Goal: Information Seeking & Learning: Compare options

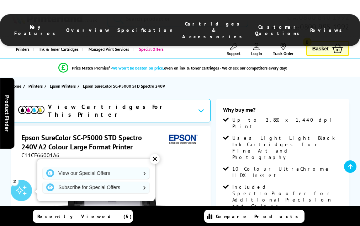
scroll to position [1079, 0]
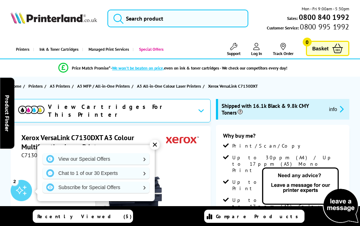
scroll to position [1455, 0]
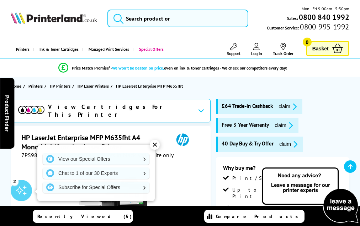
scroll to position [1617, 0]
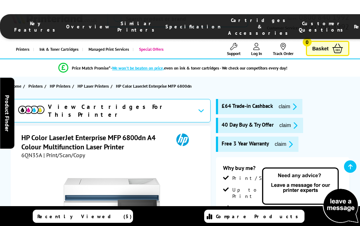
scroll to position [1966, 0]
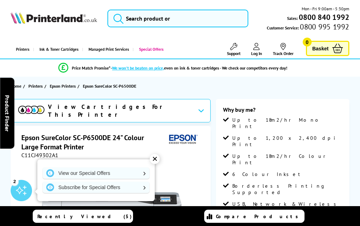
scroll to position [902, 0]
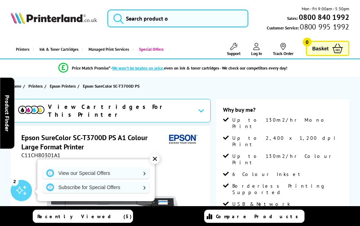
scroll to position [903, 0]
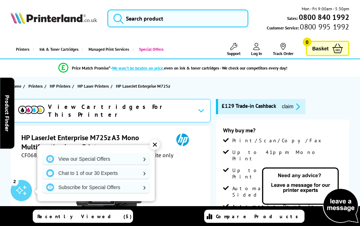
scroll to position [1353, 0]
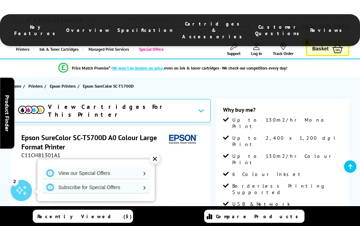
scroll to position [902, 0]
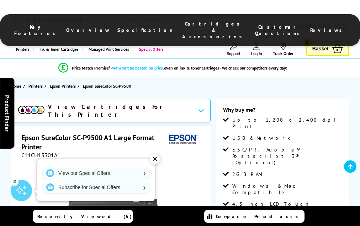
scroll to position [787, 0]
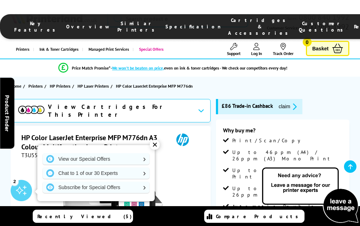
scroll to position [1848, 0]
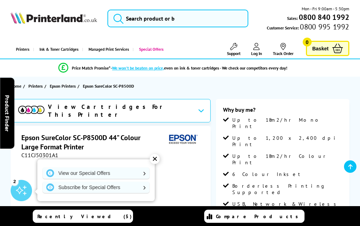
scroll to position [908, 0]
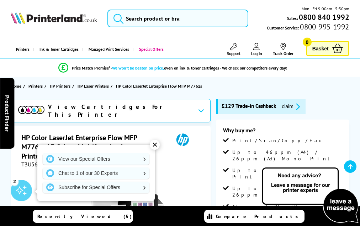
scroll to position [1905, 0]
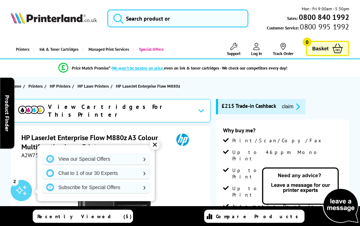
scroll to position [1427, 0]
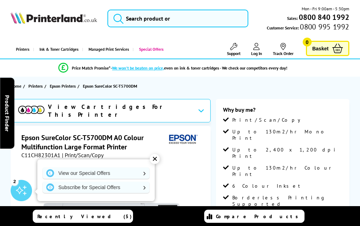
scroll to position [964, 0]
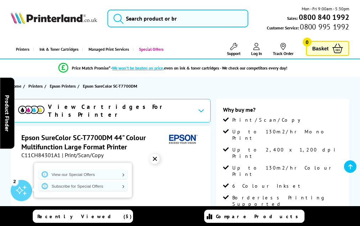
scroll to position [978, 0]
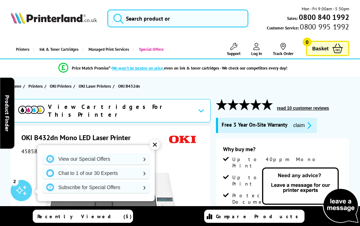
scroll to position [1197, 0]
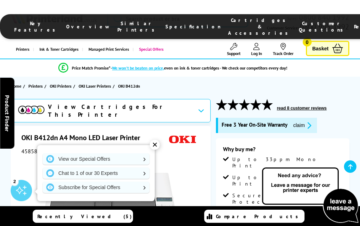
scroll to position [1201, 0]
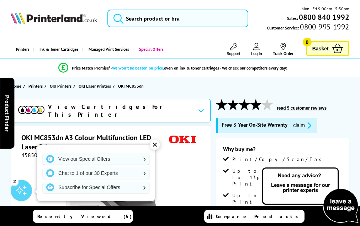
scroll to position [1527, 0]
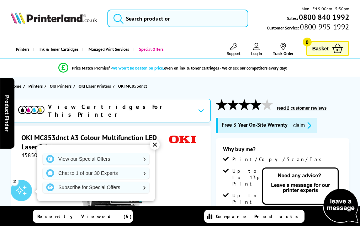
scroll to position [1473, 0]
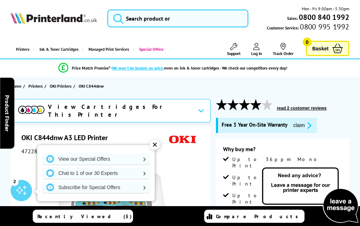
scroll to position [1103, 0]
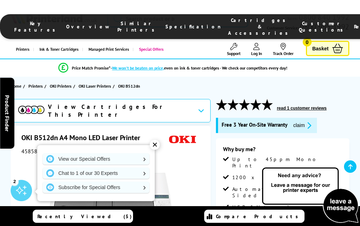
scroll to position [1028, 0]
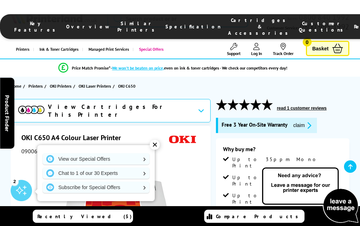
scroll to position [1230, 0]
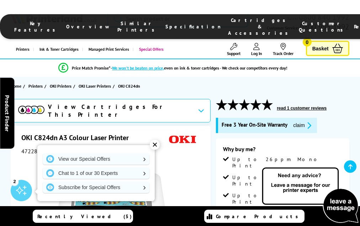
scroll to position [1362, 0]
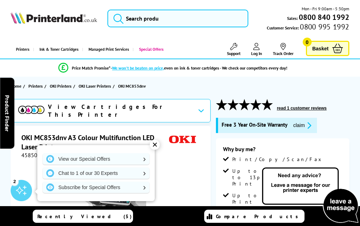
scroll to position [1542, 0]
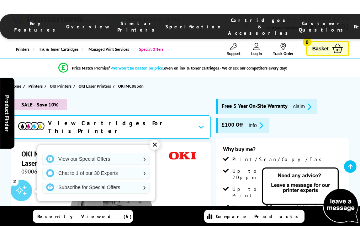
scroll to position [1636, 0]
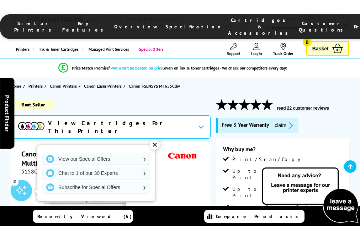
scroll to position [1965, 0]
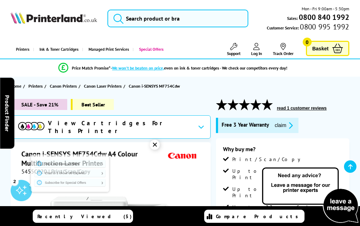
scroll to position [1928, 0]
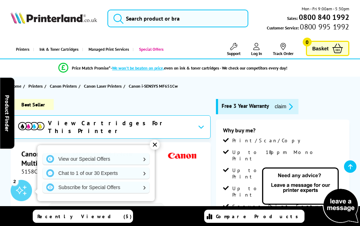
scroll to position [1818, 0]
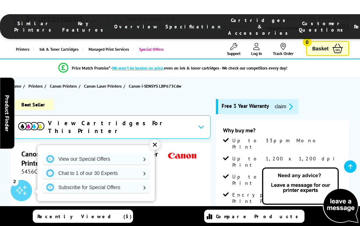
scroll to position [1679, 0]
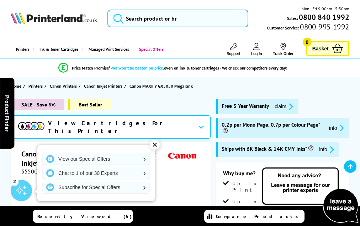
scroll to position [1541, 0]
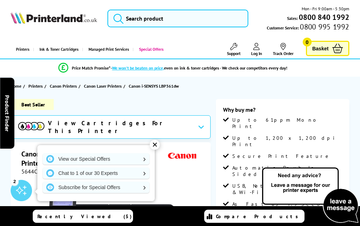
scroll to position [1402, 0]
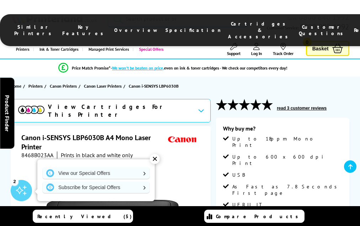
scroll to position [1246, 0]
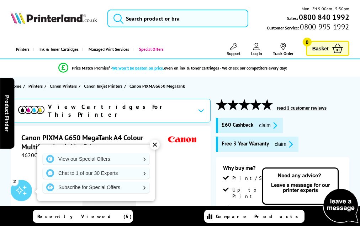
scroll to position [1484, 0]
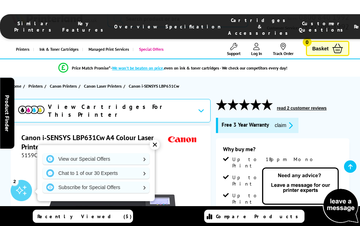
scroll to position [1669, 0]
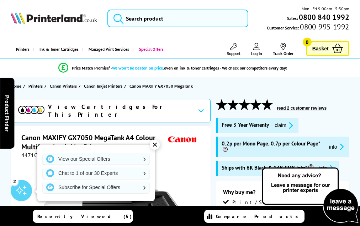
scroll to position [1665, 0]
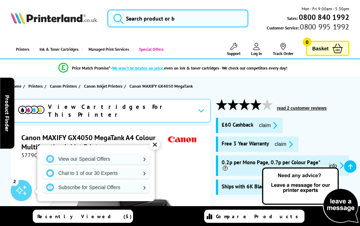
scroll to position [1628, 0]
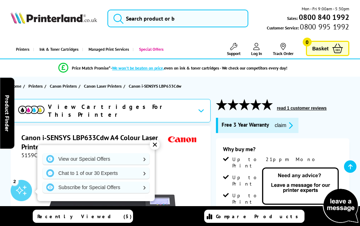
scroll to position [1780, 0]
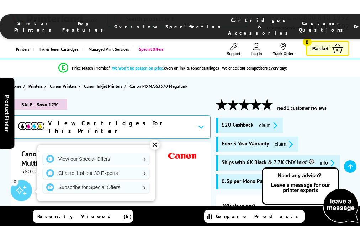
scroll to position [1624, 0]
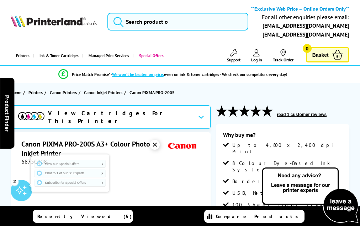
scroll to position [1250, 0]
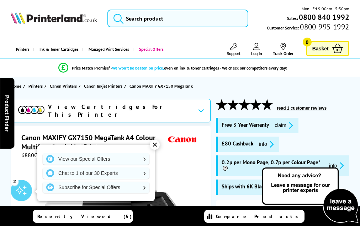
scroll to position [1606, 0]
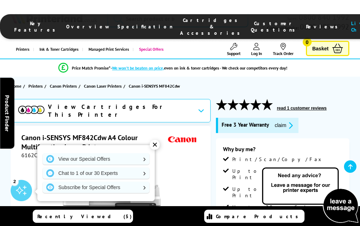
scroll to position [1425, 0]
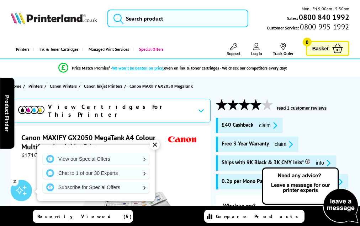
scroll to position [1589, 0]
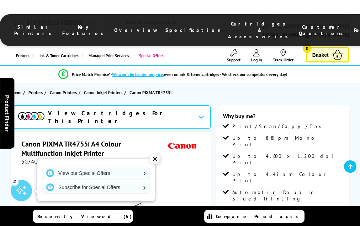
scroll to position [1434, 0]
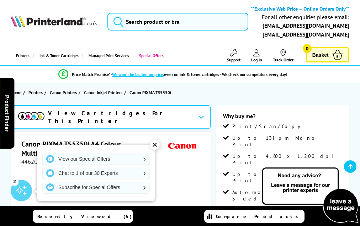
scroll to position [1402, 0]
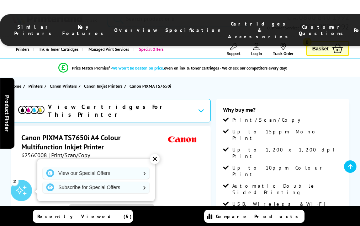
scroll to position [1563, 0]
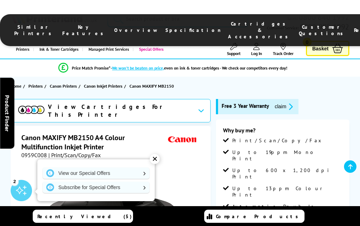
scroll to position [1496, 0]
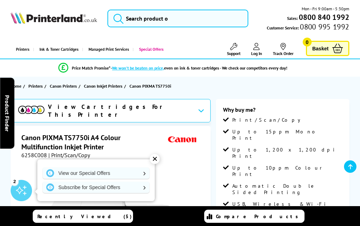
scroll to position [1588, 0]
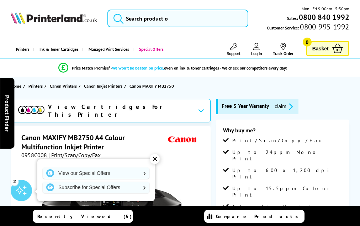
scroll to position [1496, 0]
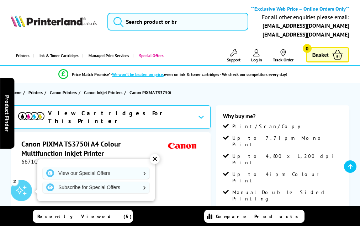
scroll to position [1361, 0]
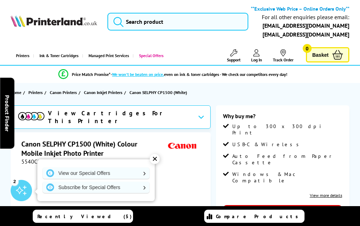
scroll to position [811, 0]
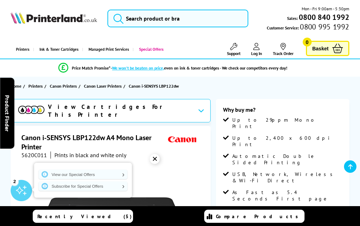
scroll to position [1318, 0]
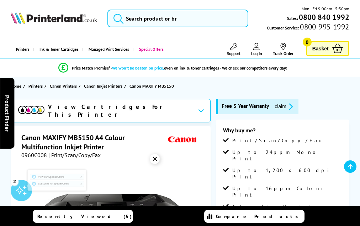
scroll to position [1506, 0]
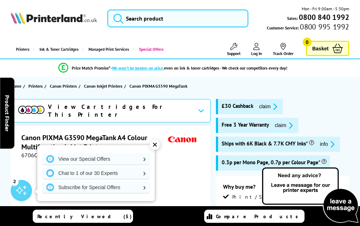
scroll to position [1628, 0]
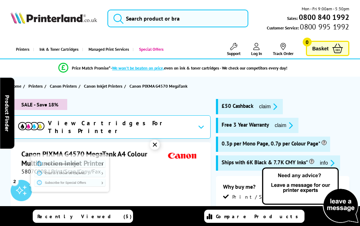
scroll to position [1514, 0]
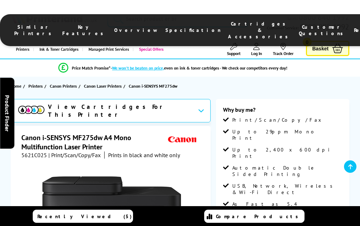
scroll to position [1499, 0]
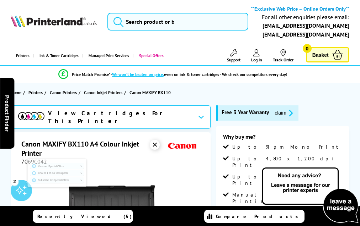
scroll to position [1352, 0]
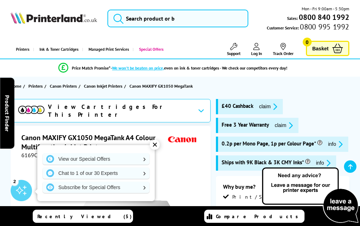
scroll to position [1595, 0]
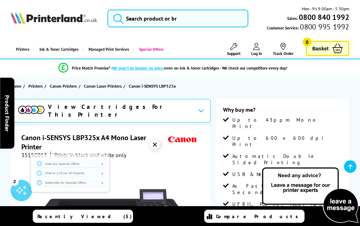
scroll to position [1364, 0]
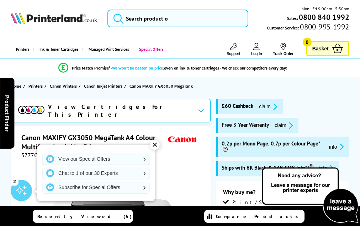
scroll to position [1579, 0]
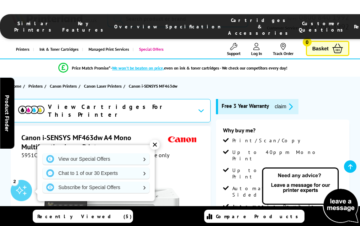
scroll to position [1542, 0]
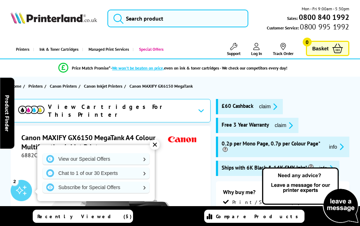
scroll to position [1555, 0]
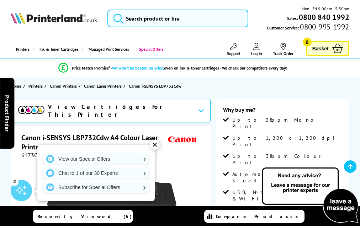
scroll to position [1643, 0]
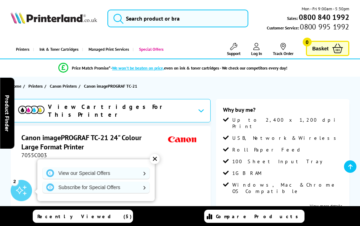
scroll to position [1100, 0]
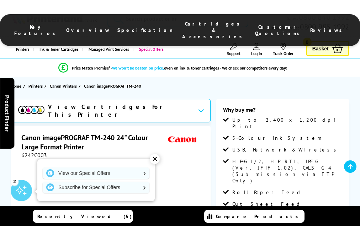
scroll to position [959, 0]
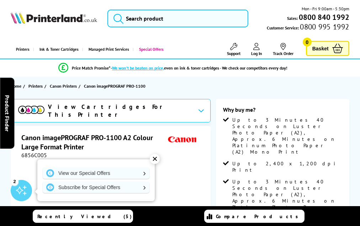
scroll to position [875, 0]
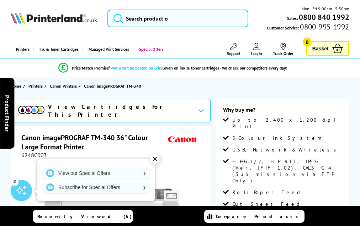
scroll to position [981, 0]
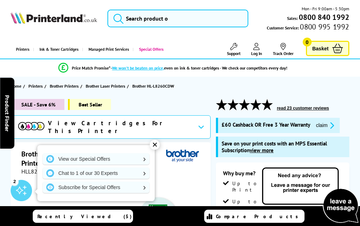
scroll to position [2007, 0]
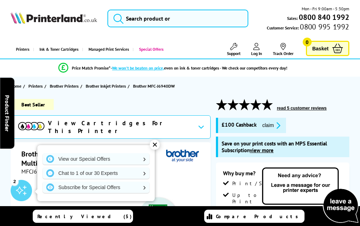
scroll to position [2155, 0]
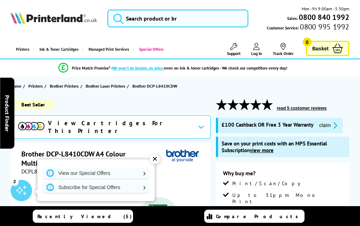
scroll to position [2052, 0]
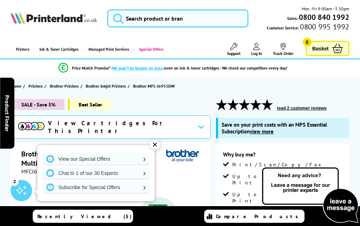
scroll to position [2079, 0]
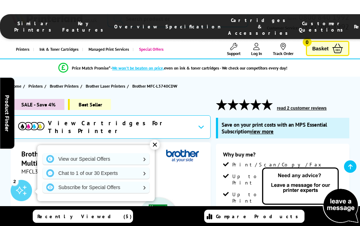
scroll to position [2267, 0]
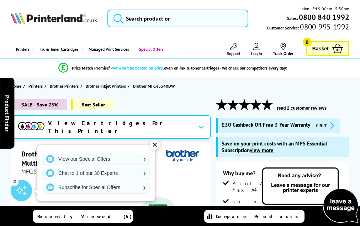
scroll to position [2255, 0]
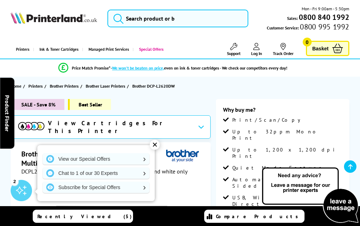
scroll to position [1598, 0]
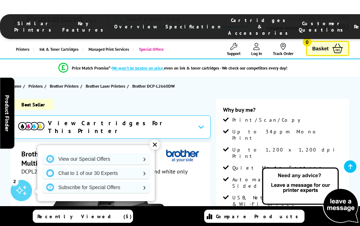
scroll to position [1612, 0]
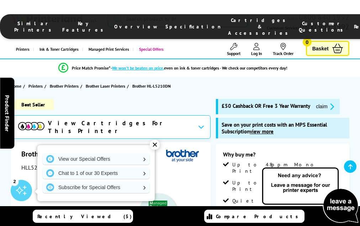
scroll to position [1958, 0]
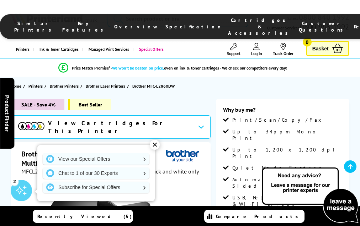
scroll to position [1613, 0]
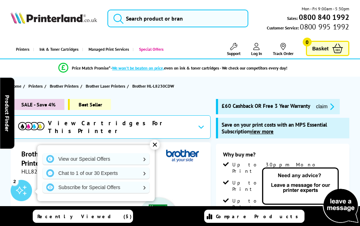
scroll to position [2171, 0]
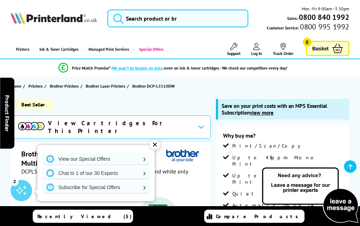
scroll to position [1994, 0]
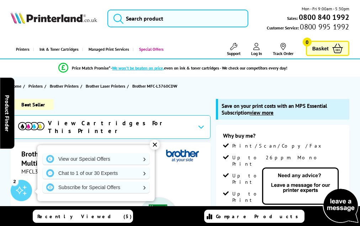
scroll to position [2233, 0]
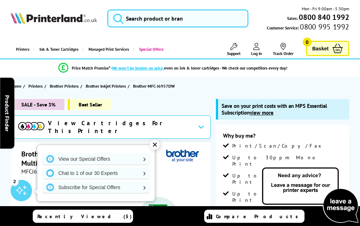
scroll to position [2132, 0]
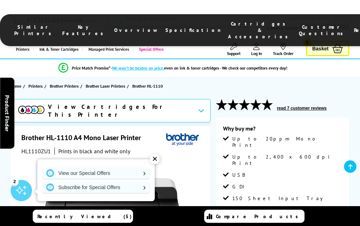
scroll to position [1171, 0]
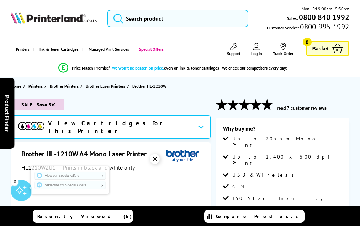
scroll to position [1221, 0]
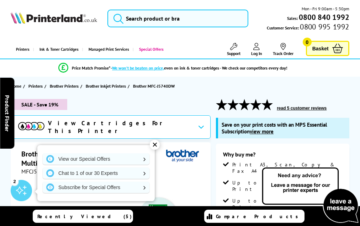
scroll to position [2144, 0]
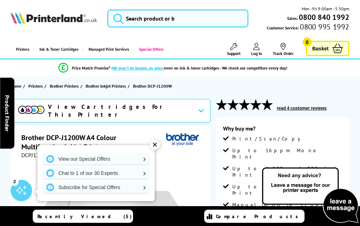
scroll to position [1442, 0]
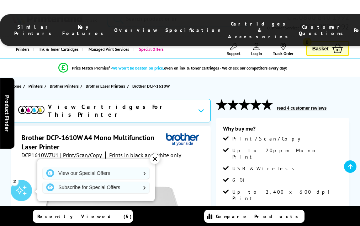
scroll to position [1319, 0]
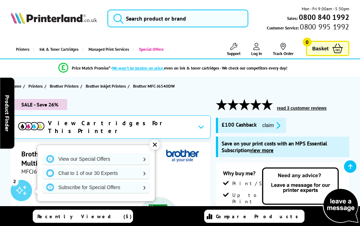
scroll to position [2140, 0]
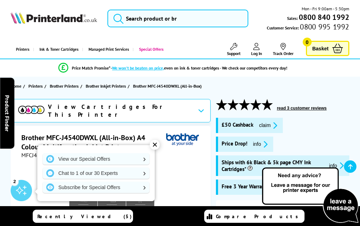
scroll to position [1626, 0]
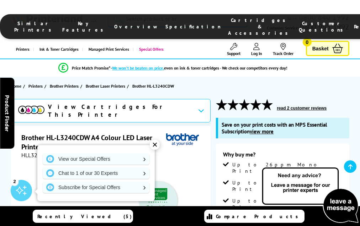
scroll to position [2117, 0]
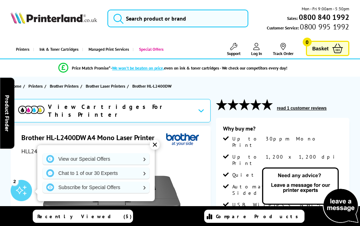
scroll to position [1432, 0]
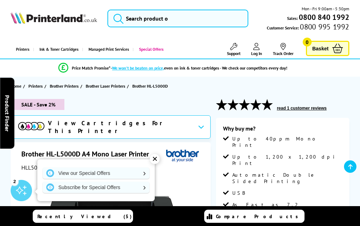
scroll to position [1414, 0]
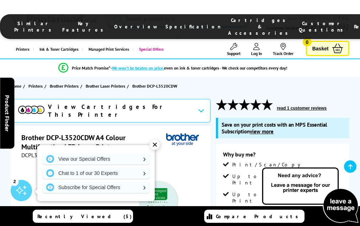
scroll to position [2201, 0]
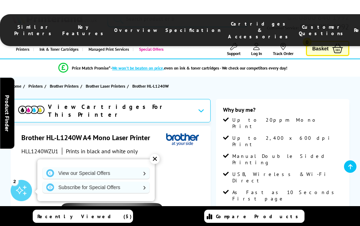
scroll to position [1275, 0]
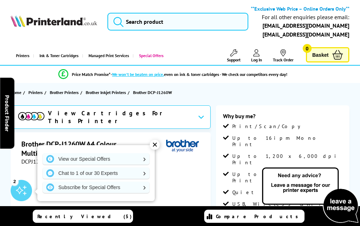
scroll to position [1541, 0]
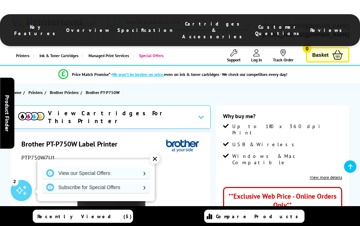
scroll to position [619, 0]
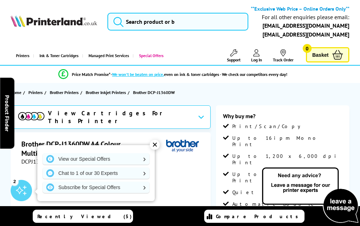
scroll to position [1581, 0]
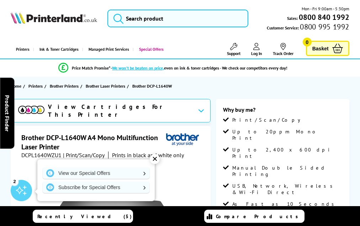
scroll to position [1354, 0]
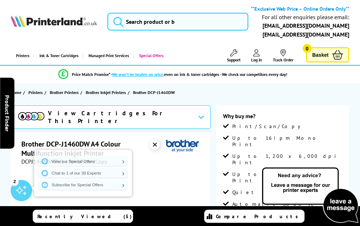
scroll to position [1581, 0]
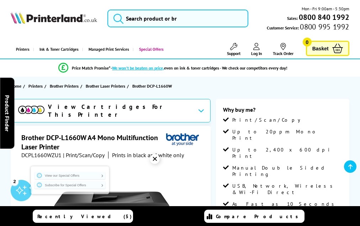
scroll to position [1368, 0]
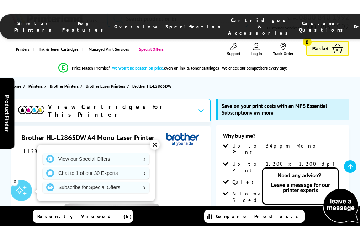
scroll to position [1804, 0]
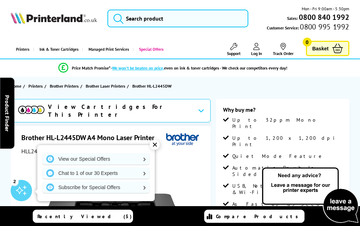
scroll to position [1467, 0]
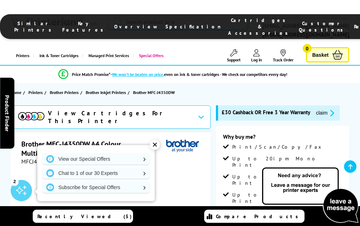
scroll to position [1691, 0]
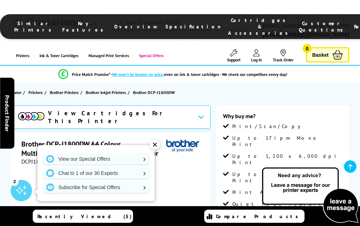
scroll to position [1765, 0]
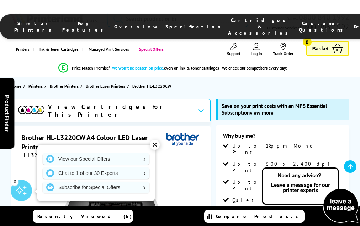
scroll to position [1958, 0]
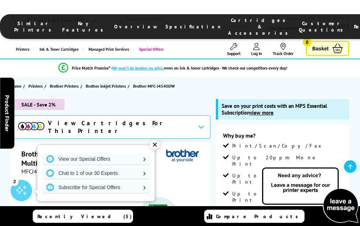
scroll to position [2117, 0]
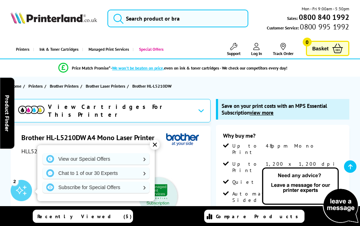
scroll to position [1848, 0]
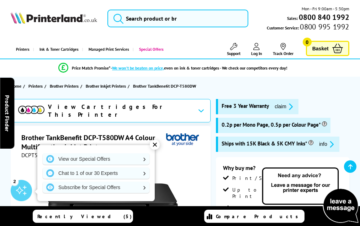
scroll to position [1634, 0]
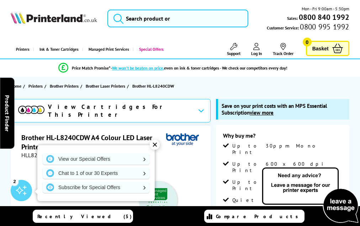
scroll to position [2143, 0]
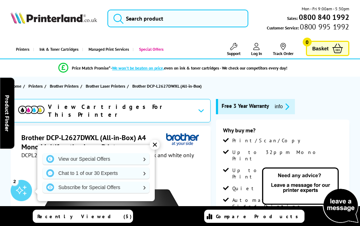
scroll to position [1494, 0]
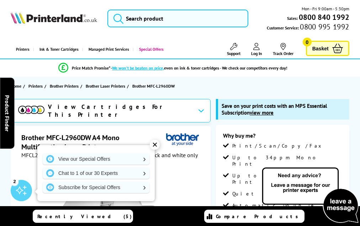
scroll to position [2041, 0]
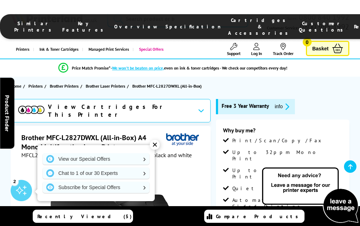
scroll to position [1507, 0]
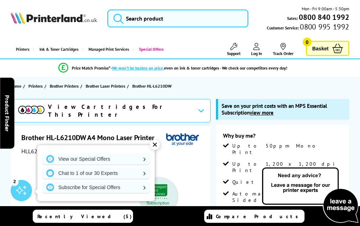
scroll to position [1810, 0]
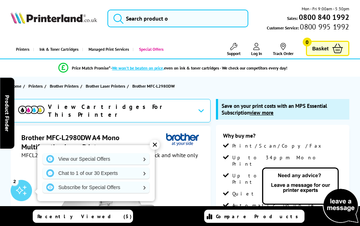
scroll to position [2041, 0]
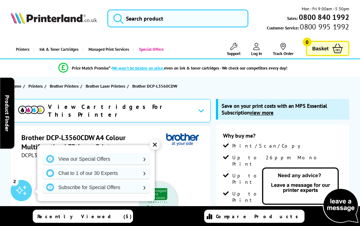
scroll to position [2149, 0]
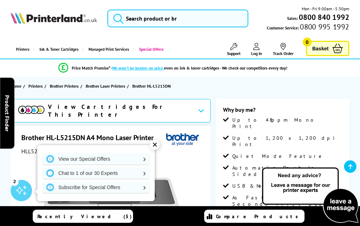
scroll to position [1572, 0]
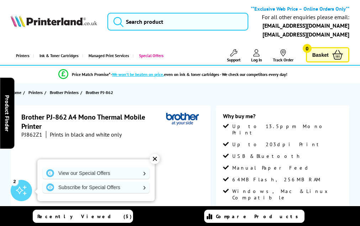
scroll to position [869, 0]
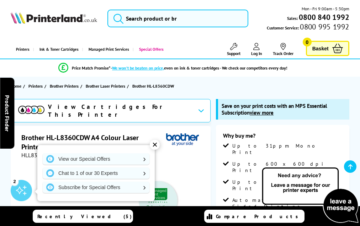
scroll to position [1885, 0]
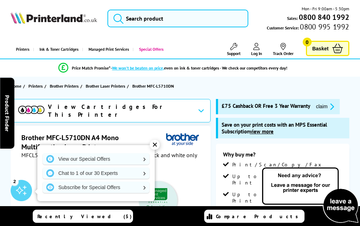
scroll to position [2117, 0]
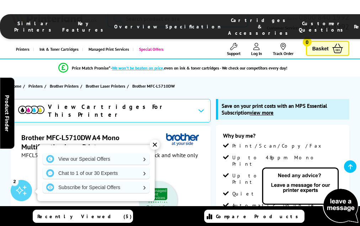
scroll to position [2038, 0]
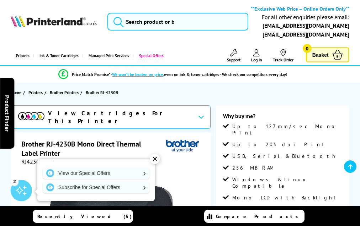
scroll to position [693, 0]
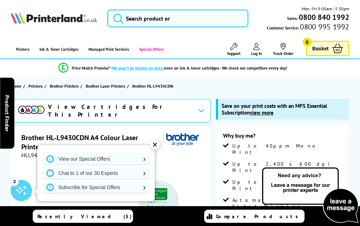
scroll to position [2180, 0]
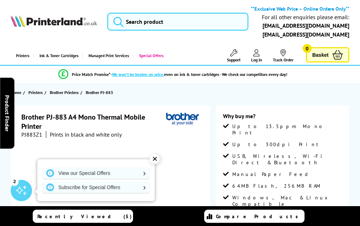
scroll to position [876, 0]
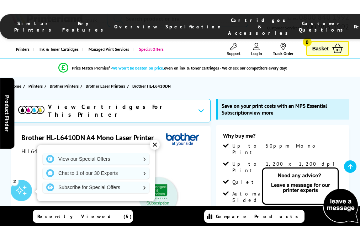
scroll to position [1915, 0]
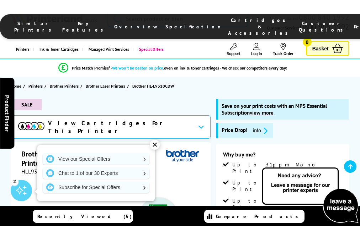
scroll to position [1779, 0]
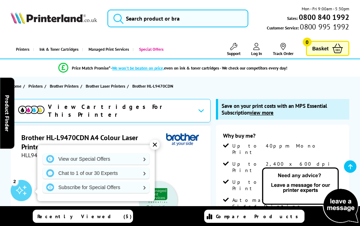
scroll to position [2217, 0]
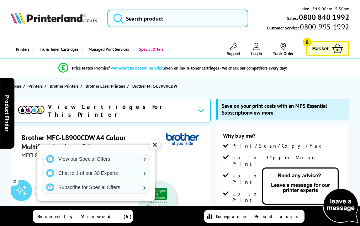
scroll to position [2060, 0]
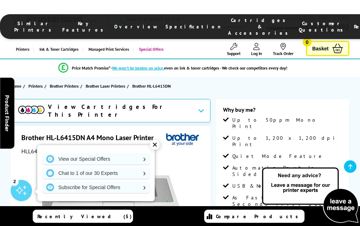
scroll to position [1626, 0]
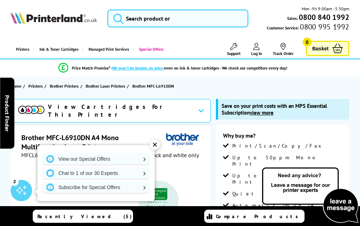
scroll to position [2071, 0]
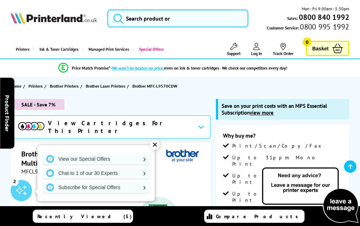
scroll to position [1907, 0]
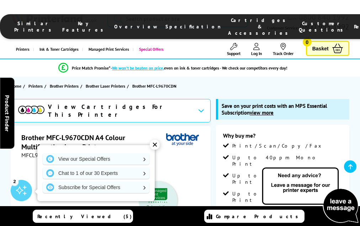
scroll to position [2310, 0]
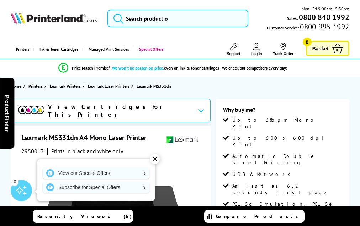
scroll to position [1797, 0]
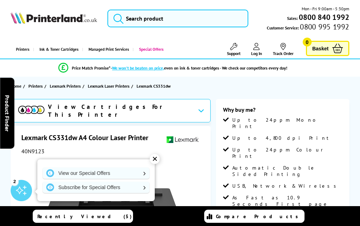
scroll to position [1571, 0]
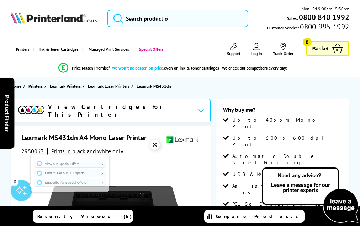
scroll to position [1898, 0]
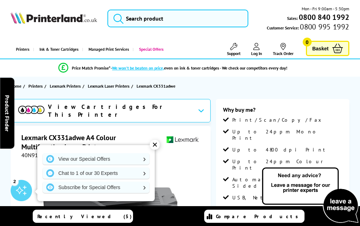
scroll to position [1732, 0]
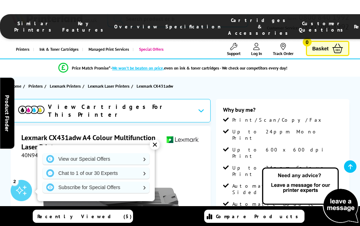
scroll to position [1744, 0]
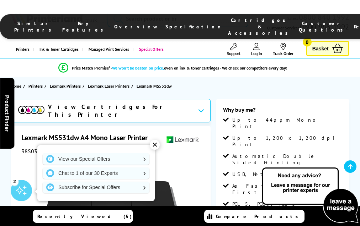
scroll to position [1707, 0]
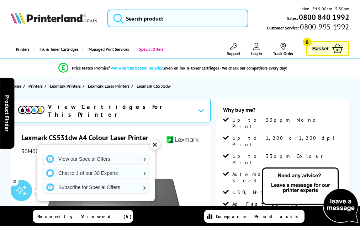
scroll to position [1983, 0]
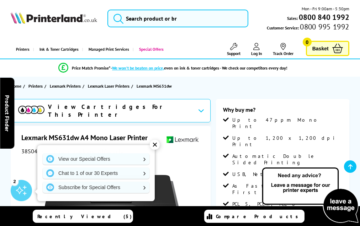
scroll to position [1700, 0]
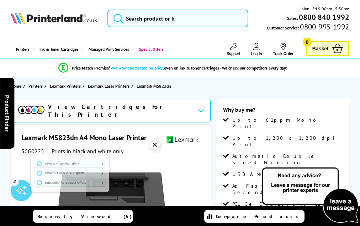
scroll to position [1925, 0]
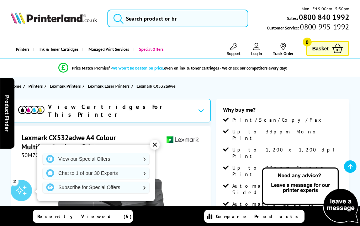
scroll to position [1798, 0]
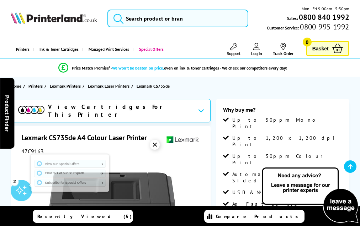
scroll to position [2091, 0]
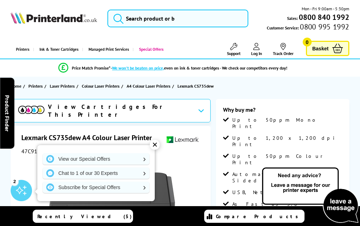
scroll to position [1484, 0]
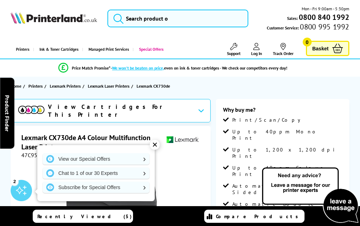
scroll to position [2192, 0]
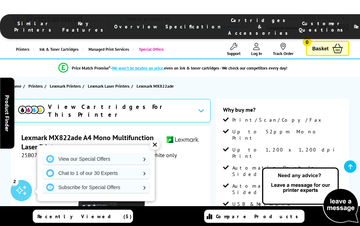
scroll to position [2062, 0]
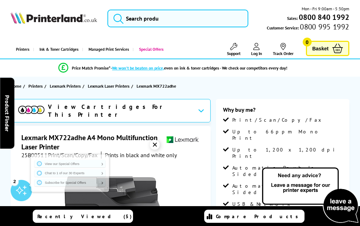
scroll to position [2041, 0]
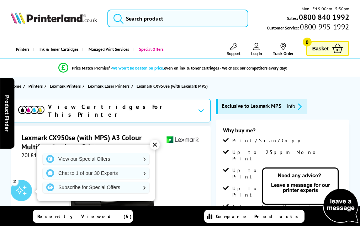
scroll to position [1578, 0]
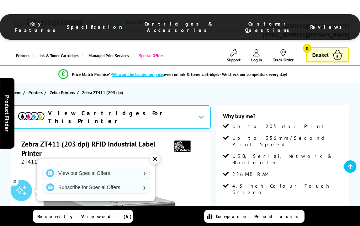
scroll to position [746, 0]
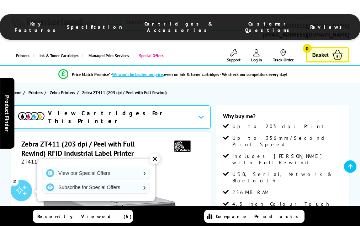
scroll to position [750, 0]
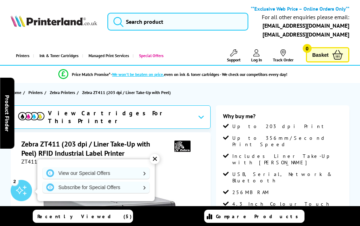
scroll to position [750, 0]
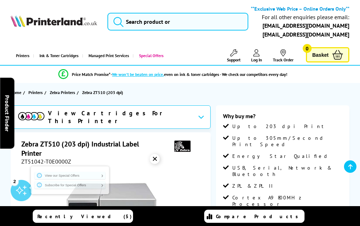
scroll to position [780, 0]
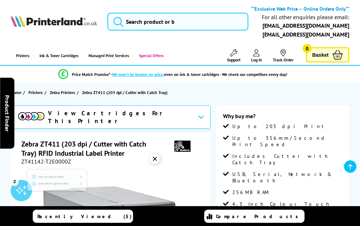
scroll to position [750, 0]
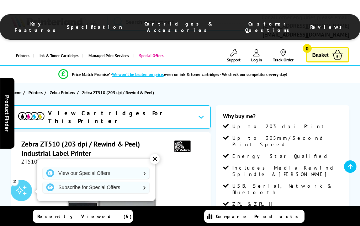
scroll to position [791, 0]
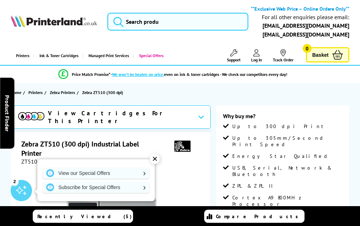
scroll to position [780, 0]
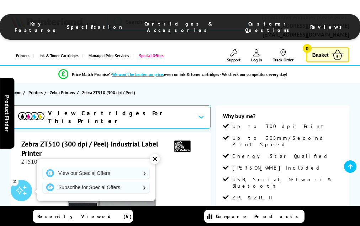
scroll to position [780, 0]
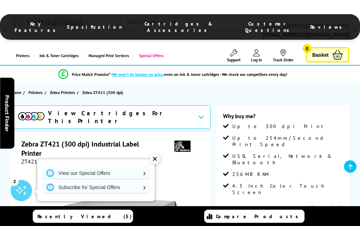
scroll to position [705, 0]
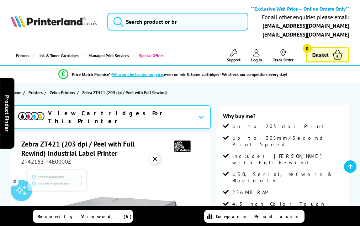
scroll to position [709, 0]
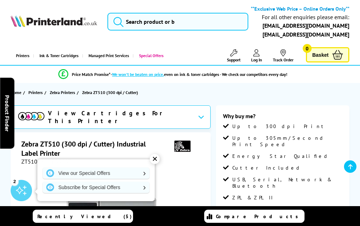
scroll to position [784, 0]
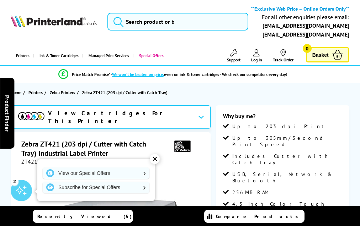
scroll to position [709, 0]
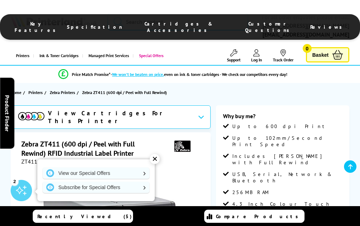
scroll to position [750, 0]
